Goal: Information Seeking & Learning: Learn about a topic

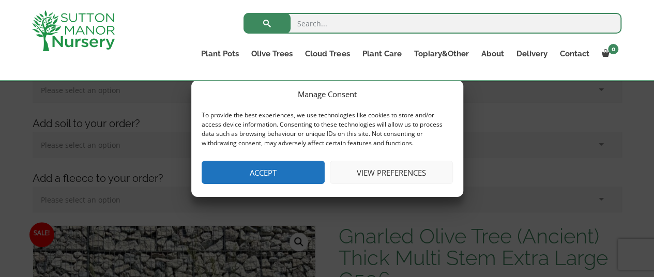
click at [266, 177] on button "Accept" at bounding box center [263, 172] width 123 height 23
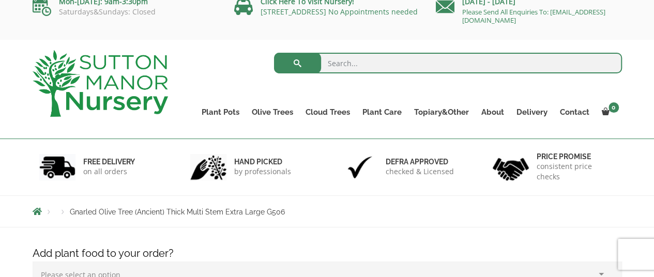
scroll to position [11, 0]
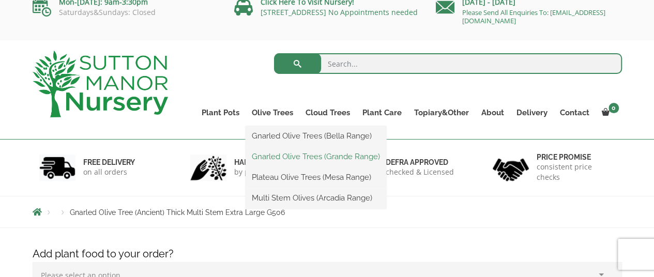
click at [290, 159] on link "Gnarled Olive Trees (Grande Range)" at bounding box center [316, 157] width 141 height 16
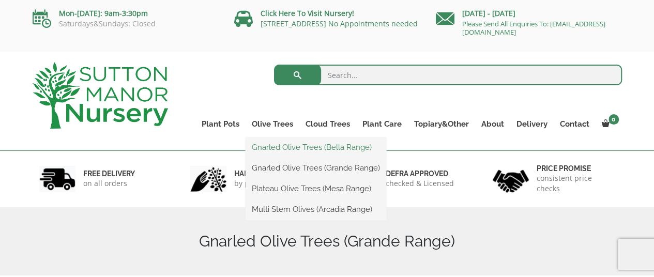
click at [296, 145] on link "Gnarled Olive Trees (Bella Range)" at bounding box center [316, 148] width 141 height 16
click at [279, 191] on link "Plateau Olive Trees (Mesa Range)" at bounding box center [316, 189] width 141 height 16
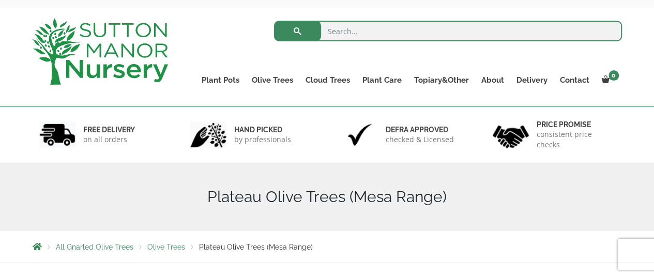
scroll to position [13, 0]
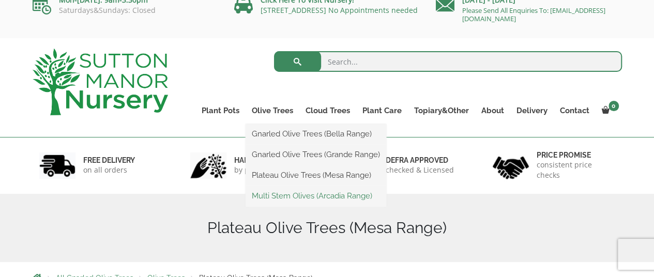
click at [296, 195] on link "Multi Stem Olives (Arcadia Range)" at bounding box center [316, 196] width 141 height 16
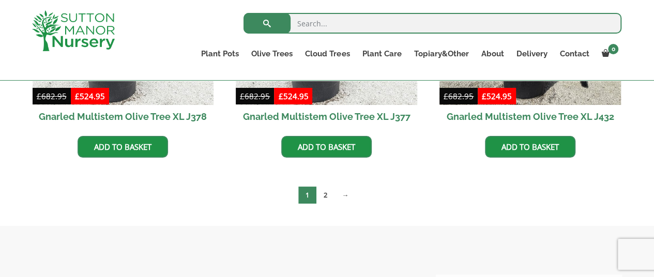
scroll to position [1891, 0]
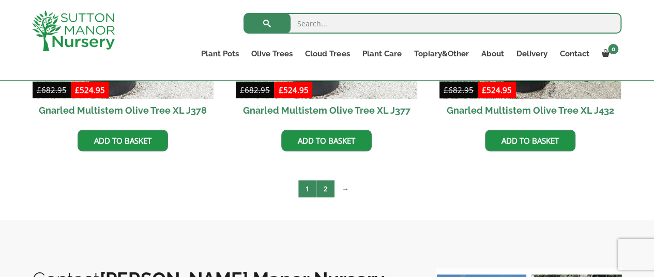
click at [324, 190] on link "2" at bounding box center [326, 188] width 18 height 17
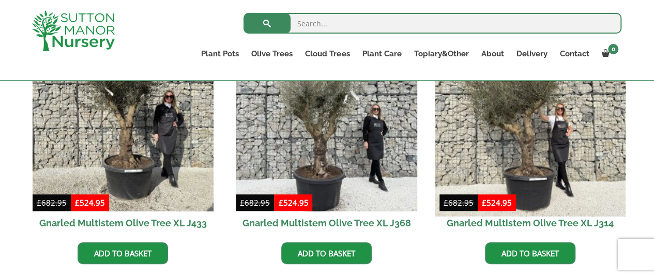
scroll to position [308, 0]
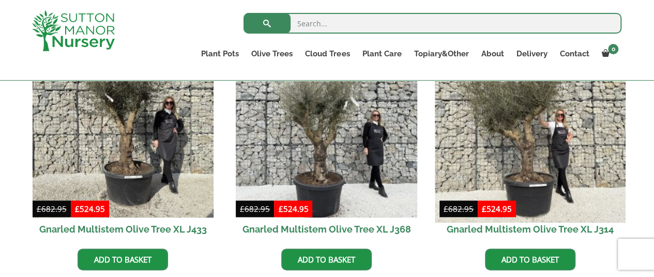
click at [513, 155] on img at bounding box center [530, 127] width 190 height 190
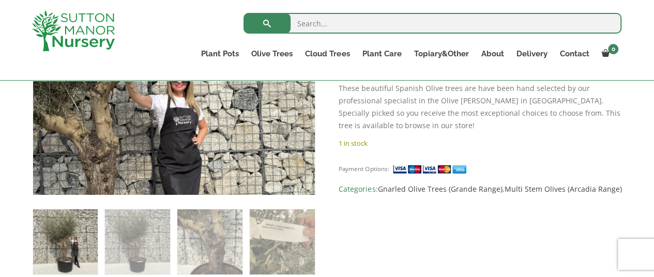
scroll to position [328, 0]
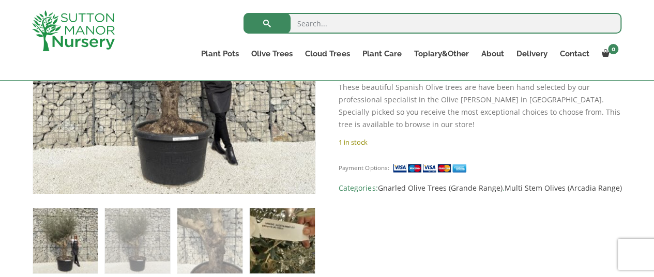
click at [277, 244] on img at bounding box center [282, 240] width 65 height 65
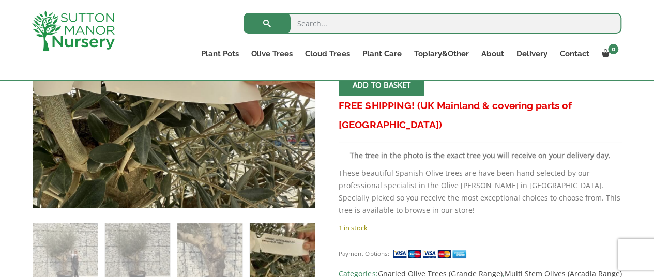
scroll to position [299, 0]
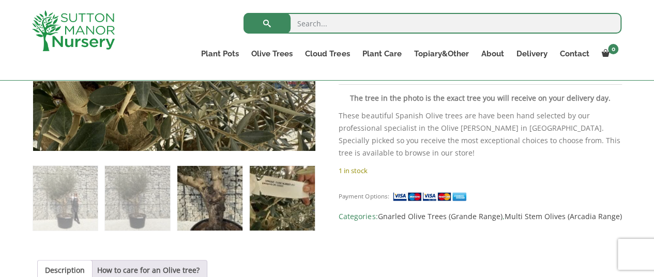
click at [222, 195] on img at bounding box center [209, 198] width 65 height 65
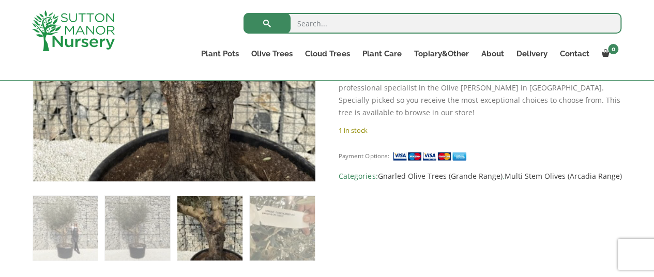
scroll to position [340, 0]
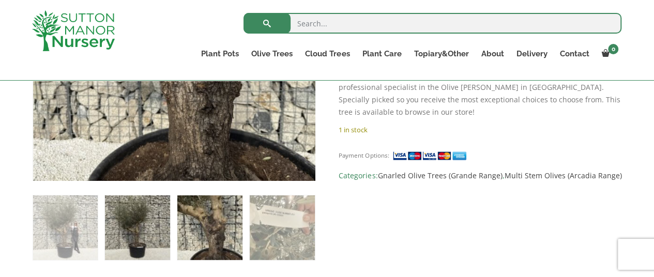
click at [124, 210] on img at bounding box center [137, 227] width 65 height 65
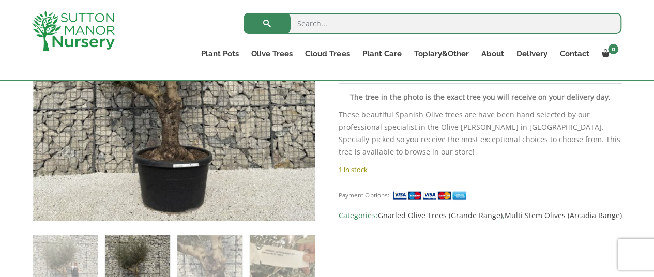
scroll to position [312, 0]
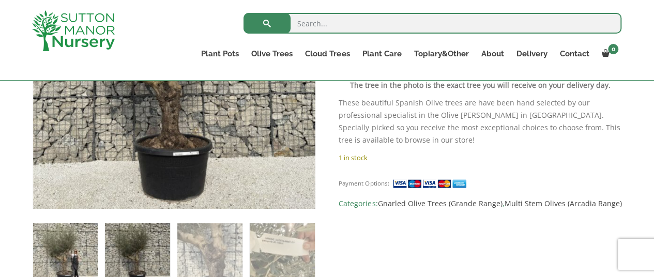
click at [67, 252] on img at bounding box center [65, 255] width 65 height 65
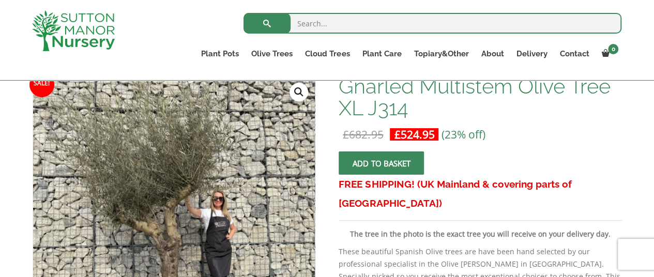
scroll to position [164, 0]
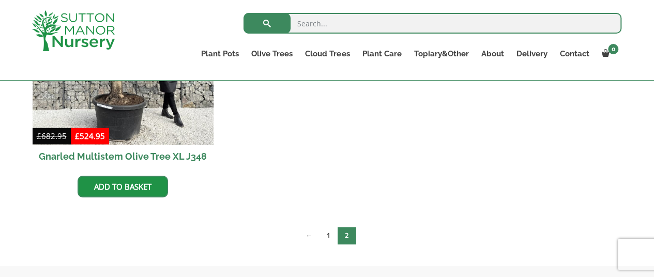
scroll to position [638, 0]
click at [326, 234] on link "1" at bounding box center [329, 235] width 18 height 17
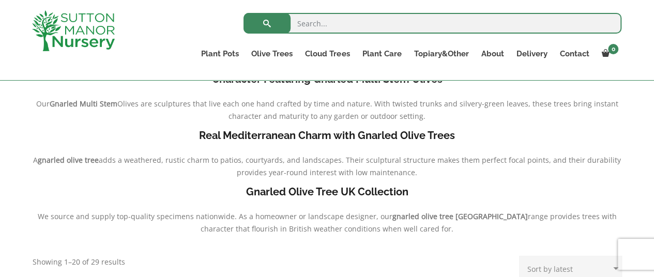
scroll to position [462, 0]
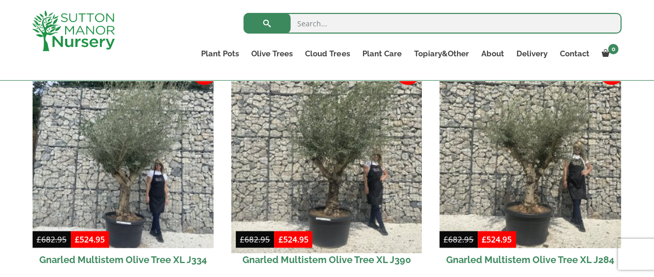
click at [341, 160] on img at bounding box center [327, 158] width 190 height 190
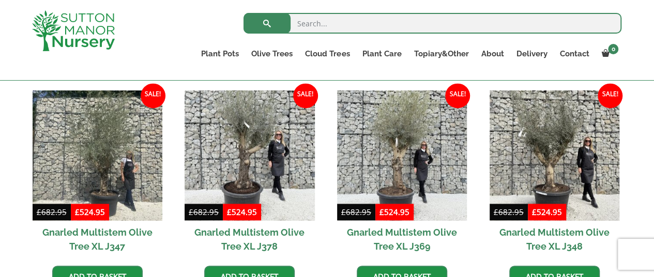
scroll to position [764, 0]
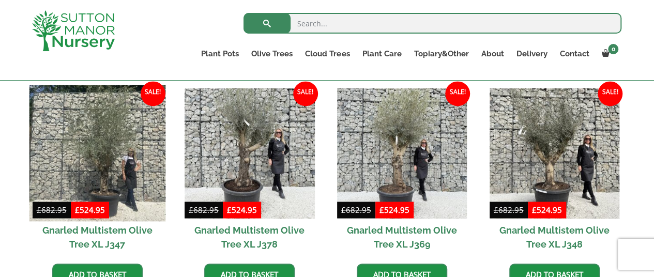
click at [104, 160] on img at bounding box center [97, 153] width 137 height 137
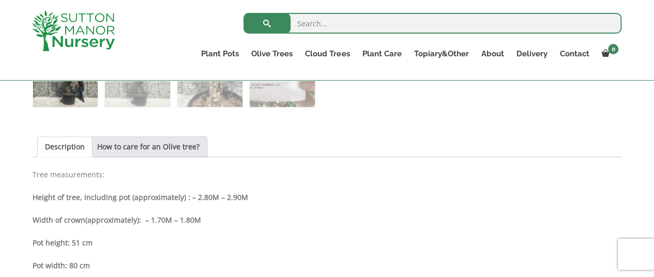
scroll to position [495, 0]
click at [169, 145] on link "How to care for an Olive tree?" at bounding box center [148, 147] width 102 height 20
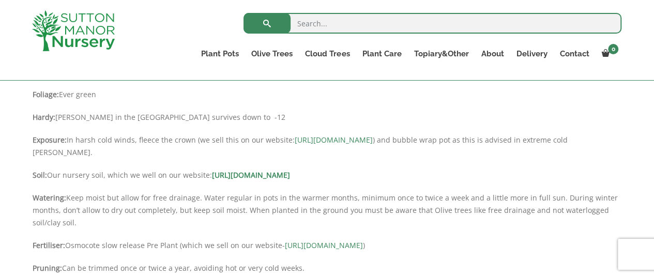
scroll to position [598, 0]
click at [290, 172] on link "[URL][DOMAIN_NAME]" at bounding box center [251, 175] width 78 height 10
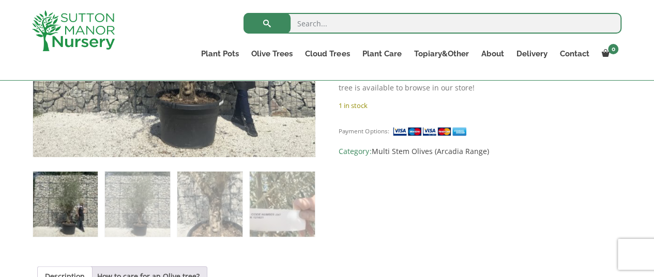
scroll to position [365, 0]
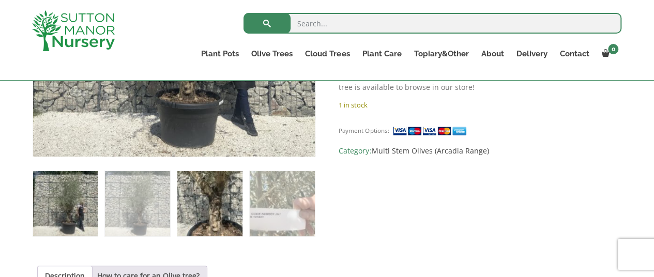
click at [201, 208] on img at bounding box center [209, 203] width 65 height 65
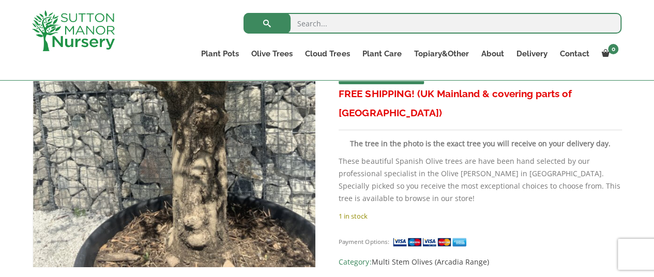
scroll to position [407, 0]
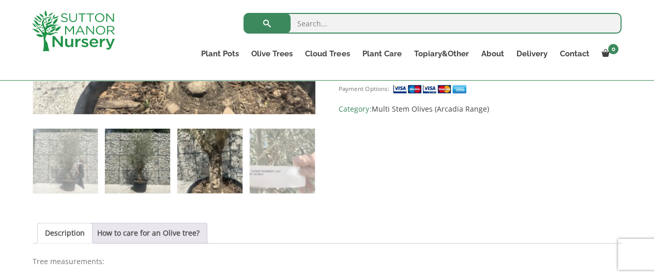
click at [139, 169] on img at bounding box center [137, 161] width 65 height 65
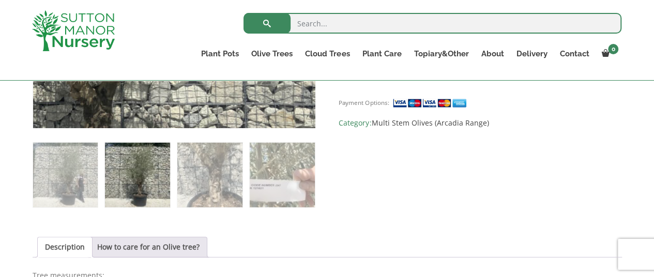
scroll to position [378, 0]
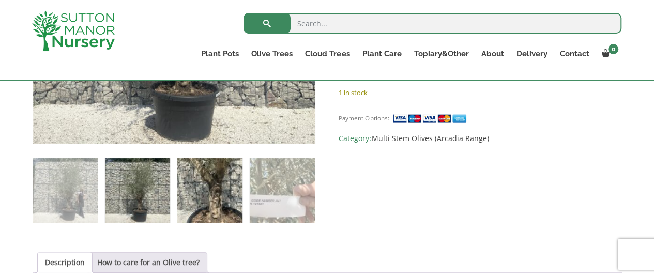
click at [214, 184] on img at bounding box center [209, 190] width 65 height 65
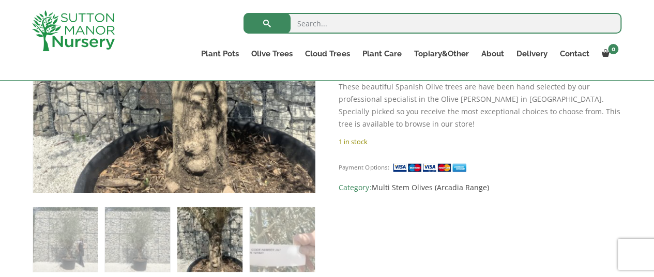
scroll to position [329, 0]
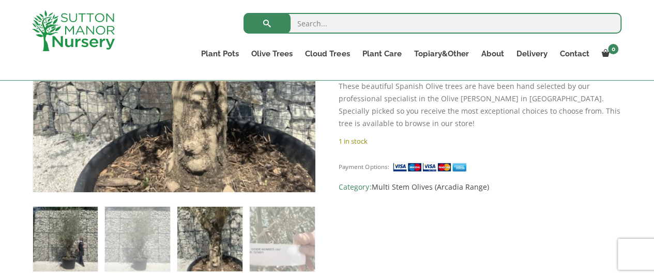
click at [63, 241] on img at bounding box center [65, 239] width 65 height 65
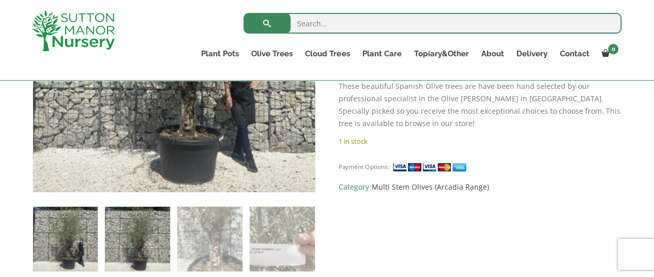
click at [136, 237] on img at bounding box center [137, 239] width 65 height 65
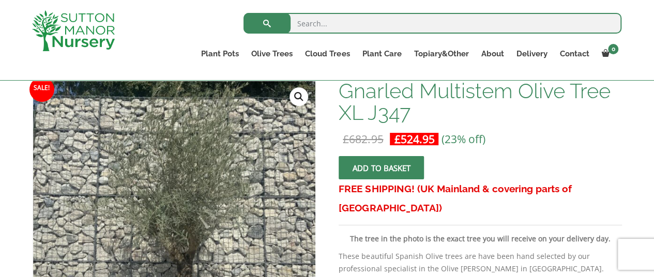
scroll to position [205, 0]
